Goal: Information Seeking & Learning: Find specific page/section

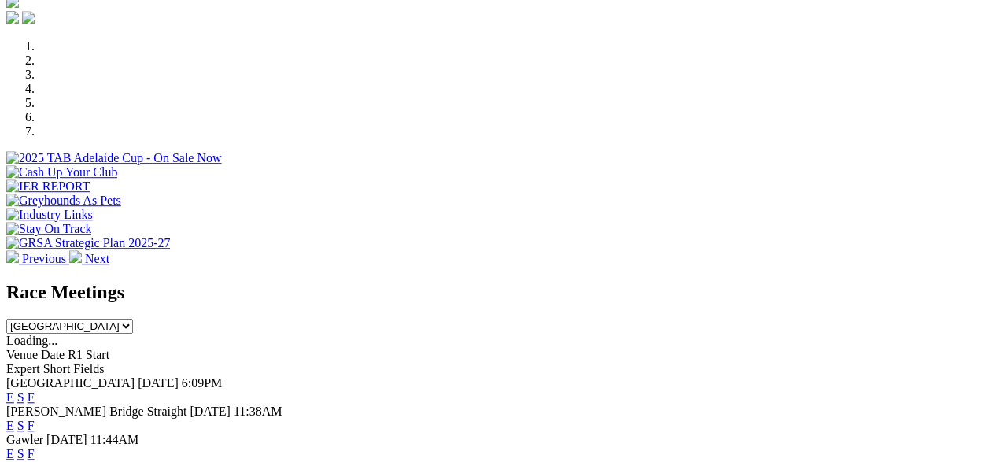
scroll to position [472, 0]
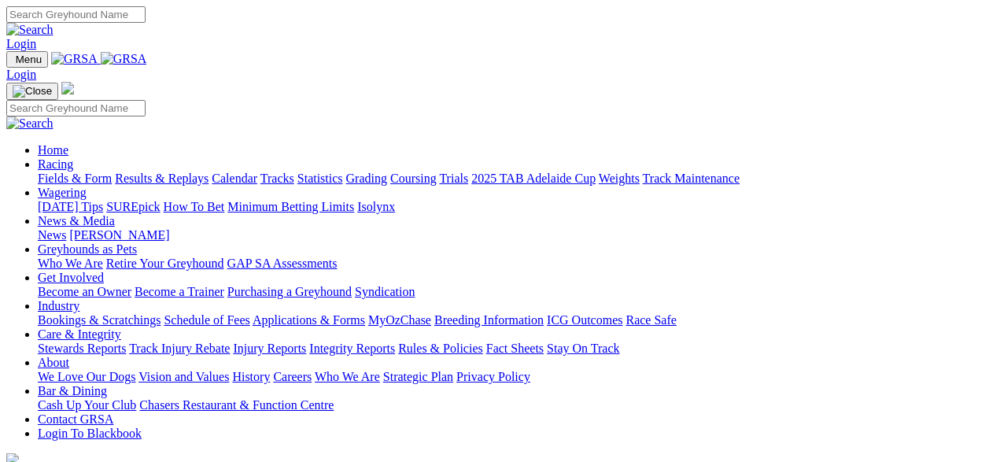
scroll to position [472, 0]
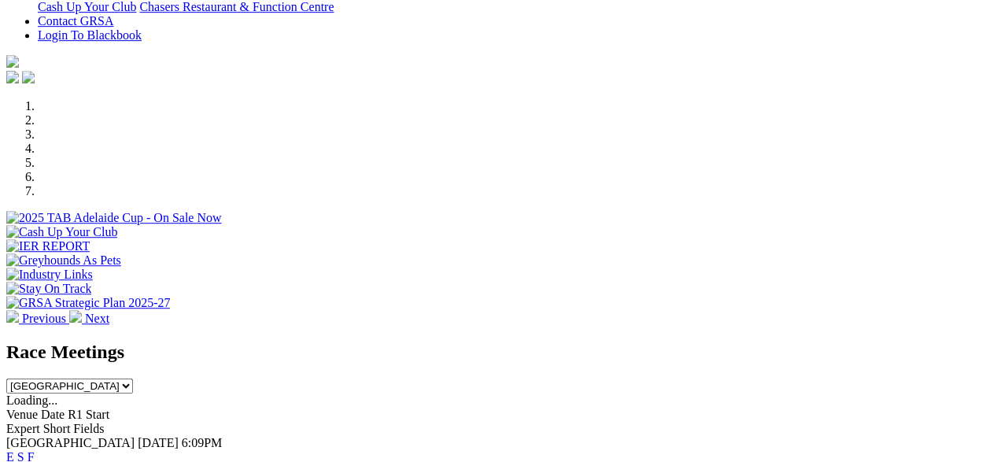
scroll to position [472, 0]
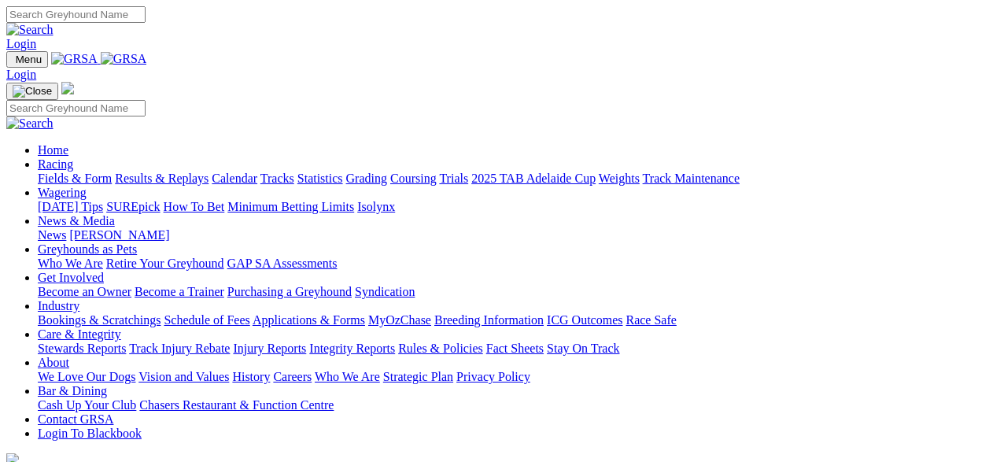
scroll to position [472, 0]
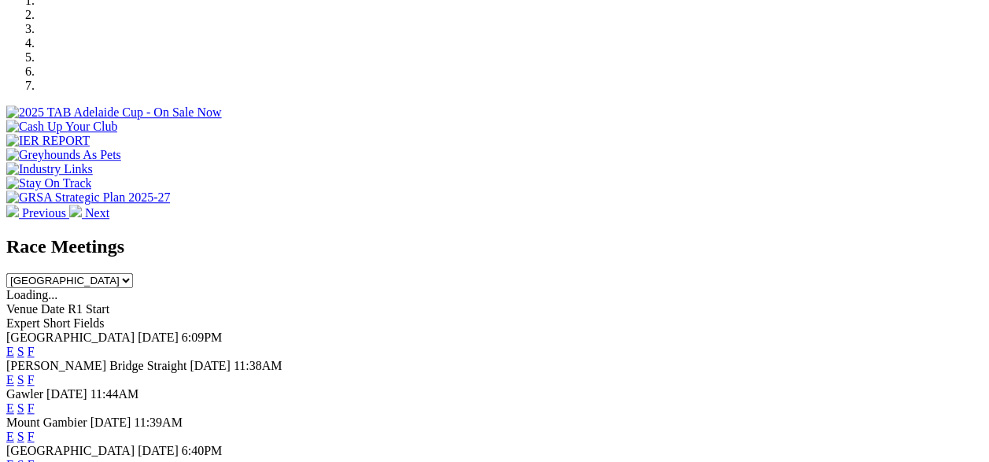
scroll to position [514, 0]
